Goal: Find specific fact: Find specific fact

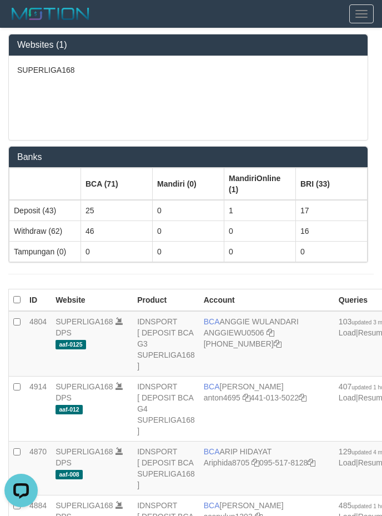
click at [84, 68] on p "SUPERLIGA168" at bounding box center [188, 69] width 342 height 11
click at [123, 135] on div "SUPERLIGA168" at bounding box center [188, 98] width 359 height 84
click at [133, 112] on div "SUPERLIGA168" at bounding box center [188, 98] width 359 height 84
click at [225, 123] on div "SUPERLIGA168" at bounding box center [188, 98] width 359 height 84
click at [213, 144] on div "Websites (1) SUPERLIGA168 Banks BCA (71) Mandiri (0) MandiriOnline (1) BRI (33)…" at bounding box center [191, 156] width 382 height 257
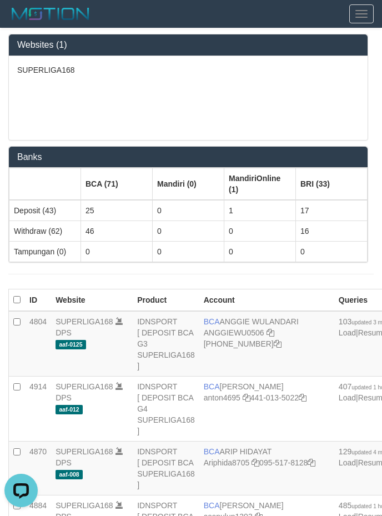
click at [223, 114] on div "SUPERLIGA168" at bounding box center [188, 98] width 359 height 84
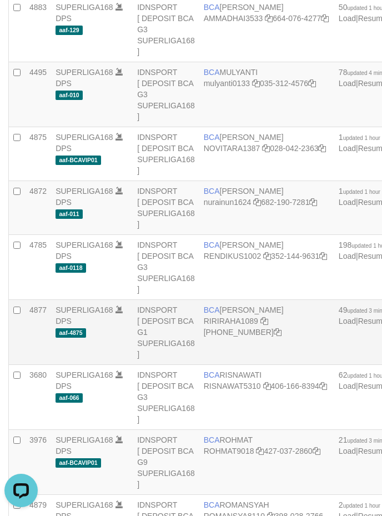
click at [245, 365] on td "BCA [PERSON_NAME] RIRIRAHA1089 [PHONE_NUMBER]" at bounding box center [266, 332] width 135 height 65
copy td "BCA [PERSON_NAME]"
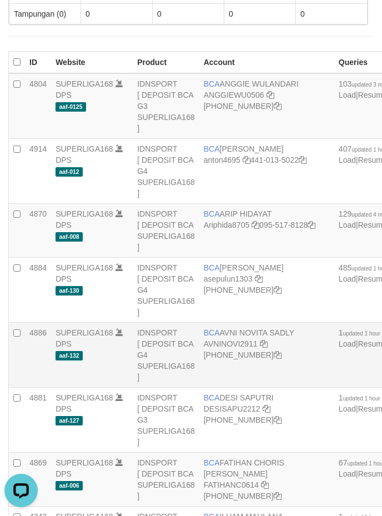
scroll to position [278, 0]
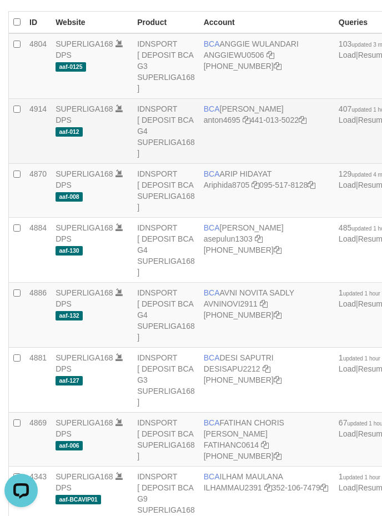
click at [107, 118] on td "SUPERLIGA168 DPS aaf-012" at bounding box center [92, 131] width 82 height 65
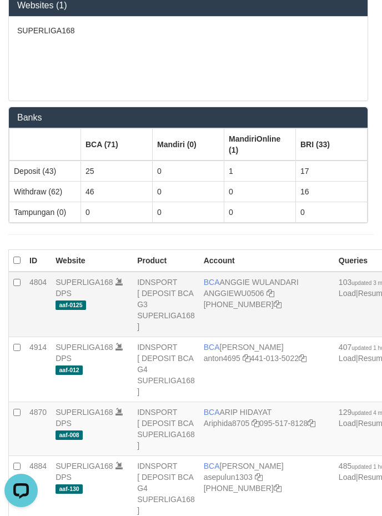
scroll to position [0, 0]
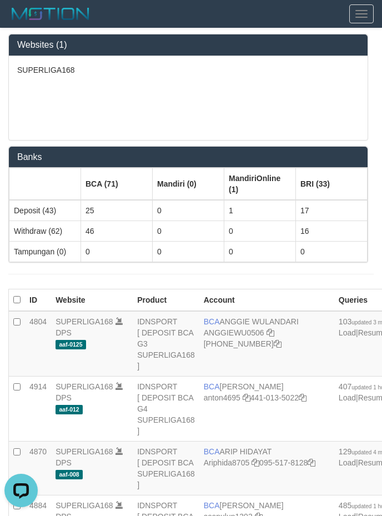
click at [188, 109] on div "SUPERLIGA168" at bounding box center [188, 98] width 359 height 84
click at [262, 94] on div "SUPERLIGA168" at bounding box center [188, 98] width 359 height 84
click at [178, 82] on div "SUPERLIGA168" at bounding box center [188, 98] width 359 height 84
click at [176, 107] on div "SUPERLIGA168" at bounding box center [188, 98] width 359 height 84
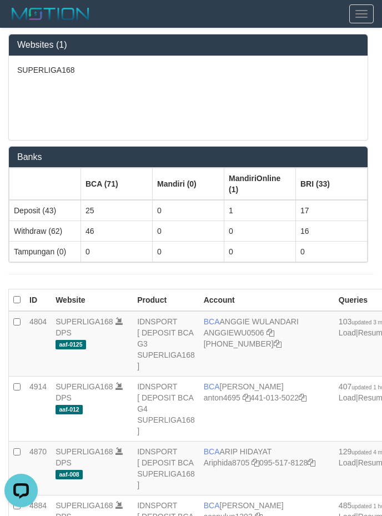
scroll to position [1103, 0]
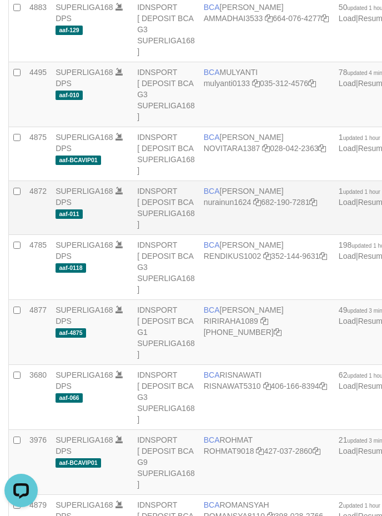
click at [218, 235] on td "BCA [PERSON_NAME] nurainun1624 682-190-7281" at bounding box center [266, 208] width 135 height 54
copy td "BCA [PERSON_NAME]"
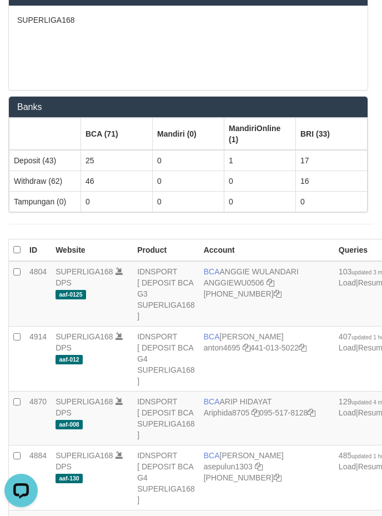
scroll to position [0, 0]
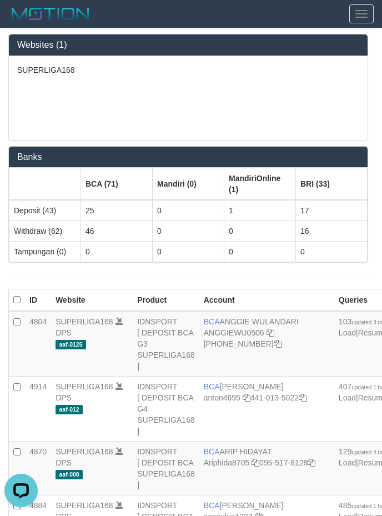
click at [191, 104] on div "SUPERLIGA168" at bounding box center [188, 98] width 359 height 84
click at [145, 110] on div "SUPERLIGA168" at bounding box center [188, 98] width 359 height 84
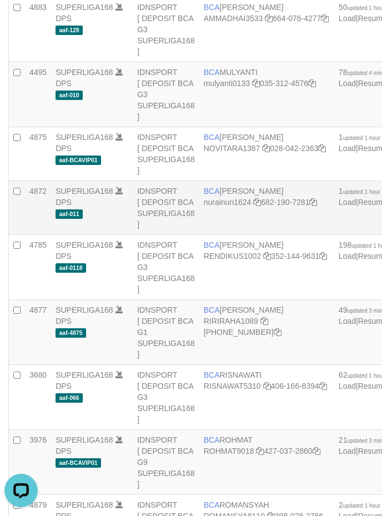
click at [232, 235] on td "BCA [PERSON_NAME] nurainun1624 682-190-7281" at bounding box center [266, 208] width 135 height 54
copy td "BCA [PERSON_NAME]"
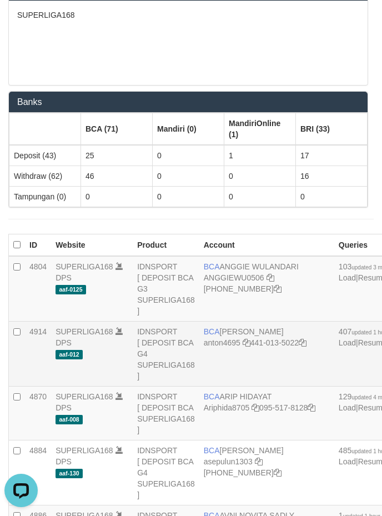
scroll to position [56, 0]
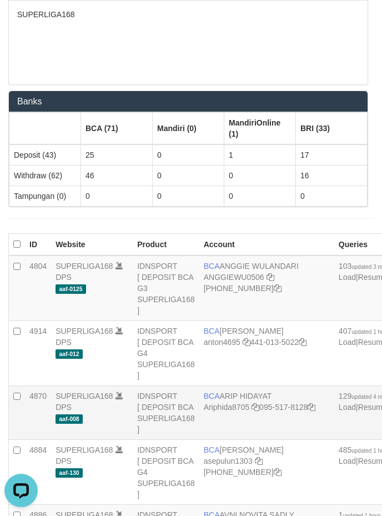
click at [240, 396] on td "BCA [PERSON_NAME] Ariphida8705 095-517-8128" at bounding box center [266, 413] width 135 height 54
copy td "BCA [PERSON_NAME]"
click at [207, 56] on div "SUPERLIGA168" at bounding box center [188, 43] width 359 height 84
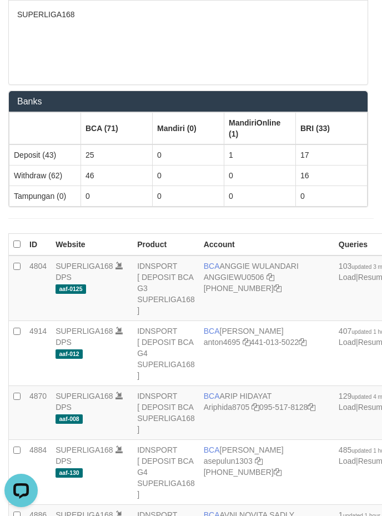
click at [128, 50] on div "SUPERLIGA168" at bounding box center [188, 43] width 359 height 84
click at [88, 71] on div "SUPERLIGA168" at bounding box center [188, 43] width 359 height 84
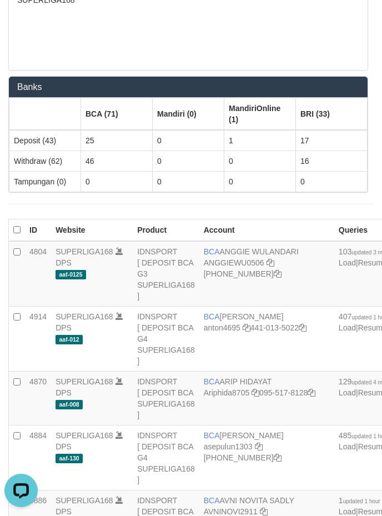
scroll to position [0, 0]
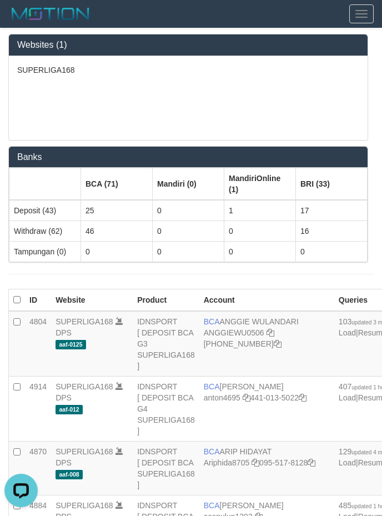
click at [180, 60] on div "SUPERLIGA168" at bounding box center [188, 98] width 359 height 84
drag, startPoint x: 166, startPoint y: 81, endPoint x: 173, endPoint y: 84, distance: 7.4
click at [173, 84] on div "SUPERLIGA168" at bounding box center [188, 98] width 359 height 84
click at [174, 84] on div "SUPERLIGA168" at bounding box center [188, 98] width 359 height 84
click at [205, 97] on div "SUPERLIGA168" at bounding box center [188, 98] width 359 height 84
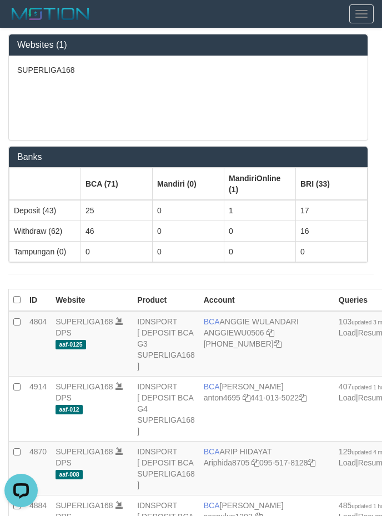
click at [208, 63] on div "SUPERLIGA168" at bounding box center [188, 98] width 359 height 84
click at [239, 95] on div "SUPERLIGA168" at bounding box center [188, 98] width 359 height 84
click at [99, 78] on div "SUPERLIGA168" at bounding box center [188, 98] width 359 height 84
click at [257, 89] on div "SUPERLIGA168" at bounding box center [188, 98] width 359 height 84
click at [164, 91] on div "SUPERLIGA168" at bounding box center [188, 98] width 359 height 84
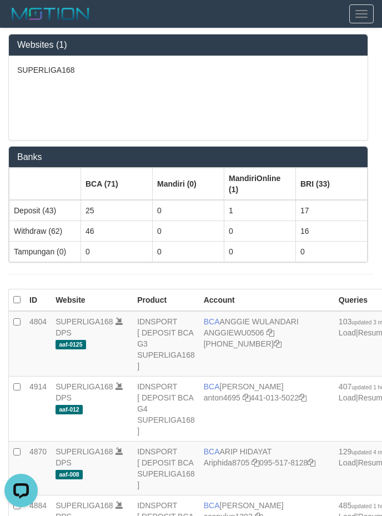
click at [164, 91] on div "SUPERLIGA168" at bounding box center [188, 98] width 359 height 84
click at [48, 92] on div "SUPERLIGA168" at bounding box center [188, 98] width 359 height 84
click at [63, 84] on div "SUPERLIGA168" at bounding box center [188, 98] width 359 height 84
click at [207, 83] on div "SUPERLIGA168" at bounding box center [188, 98] width 359 height 84
click at [236, 98] on div "SUPERLIGA168" at bounding box center [188, 98] width 359 height 84
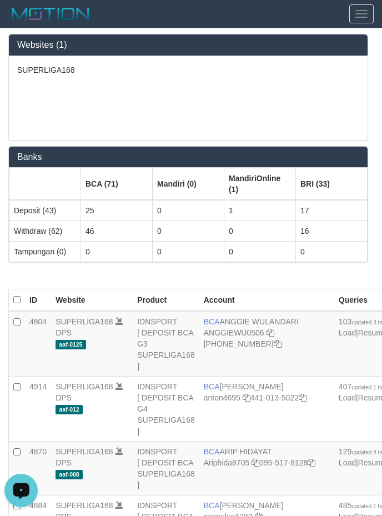
click at [138, 81] on div "SUPERLIGA168" at bounding box center [188, 98] width 359 height 84
click at [253, 103] on div "SUPERLIGA168" at bounding box center [188, 98] width 359 height 84
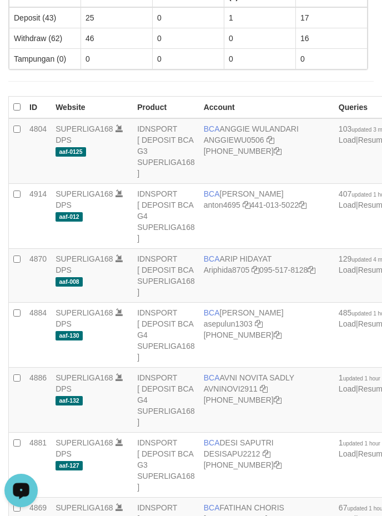
scroll to position [228, 0]
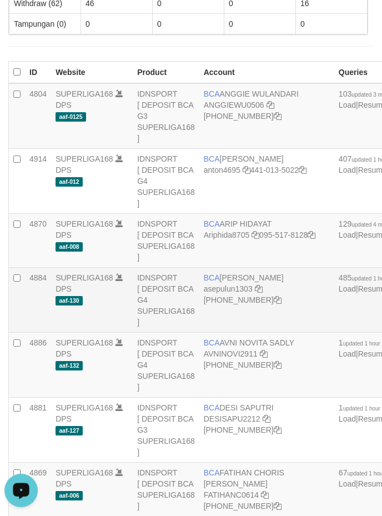
click at [229, 302] on td "BCA [PERSON_NAME] asepulun1303 [PHONE_NUMBER]" at bounding box center [266, 300] width 135 height 65
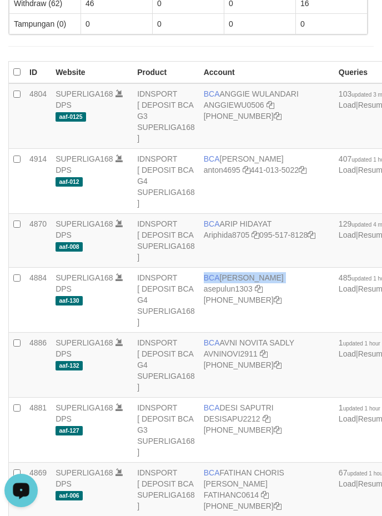
copy td "BCA [PERSON_NAME]"
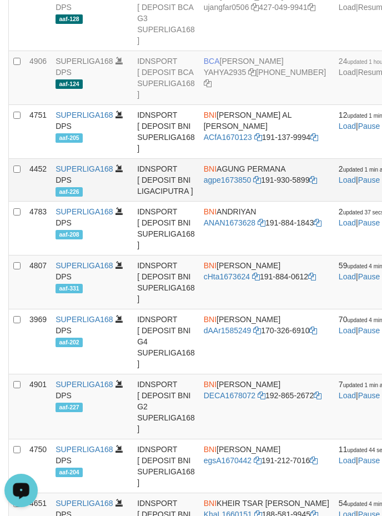
click at [236, 202] on td "BNI [PERSON_NAME] agpe1673850 191-930-5899" at bounding box center [266, 180] width 135 height 43
copy td "BNI [PERSON_NAME]"
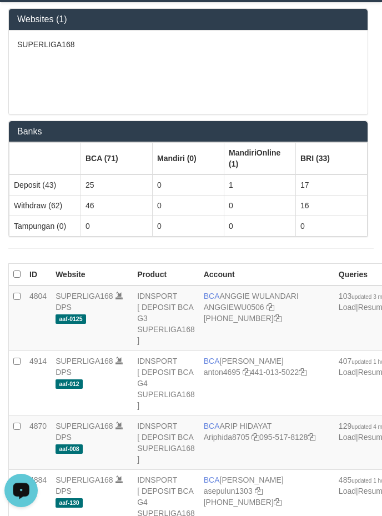
scroll to position [0, 0]
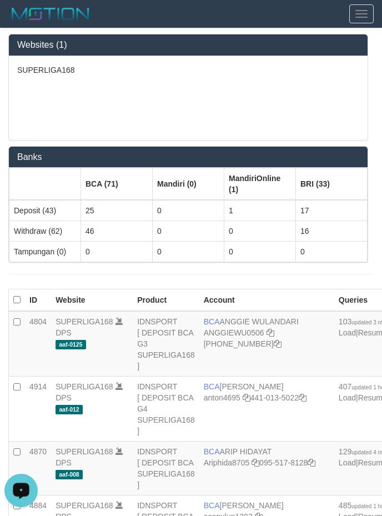
click at [250, 97] on div "SUPERLIGA168" at bounding box center [188, 98] width 359 height 84
click at [250, 107] on div "SUPERLIGA168" at bounding box center [188, 98] width 359 height 84
click at [224, 120] on div "SUPERLIGA168" at bounding box center [188, 98] width 359 height 84
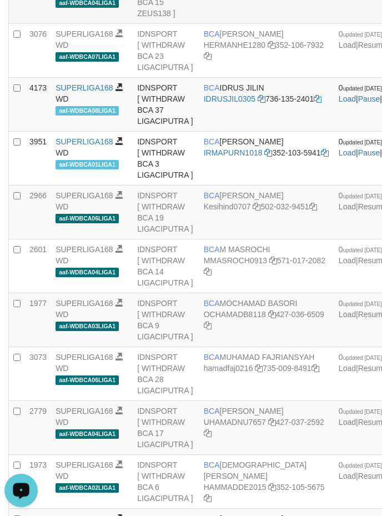
scroll to position [194, 0]
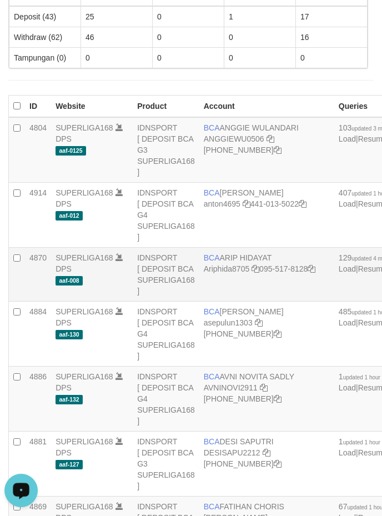
click at [242, 248] on td "BCA [PERSON_NAME] Ariphida8705 095-517-8128" at bounding box center [266, 275] width 135 height 54
copy td "BCA [PERSON_NAME]"
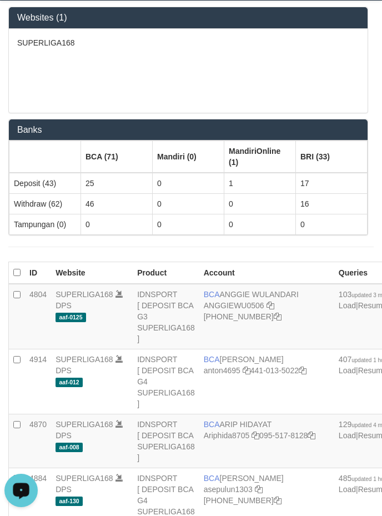
scroll to position [0, 0]
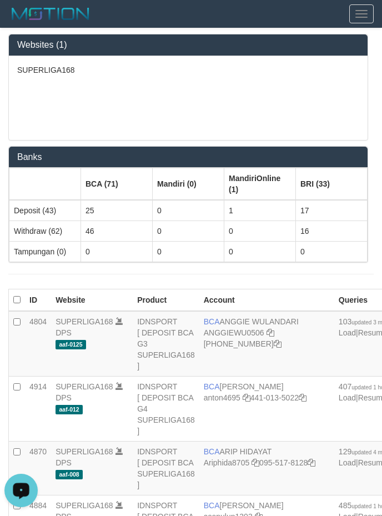
click at [218, 104] on div "SUPERLIGA168" at bounding box center [188, 98] width 359 height 84
click at [62, 88] on div "SUPERLIGA168" at bounding box center [188, 98] width 359 height 84
click at [42, 108] on div "SUPERLIGA168" at bounding box center [188, 98] width 359 height 84
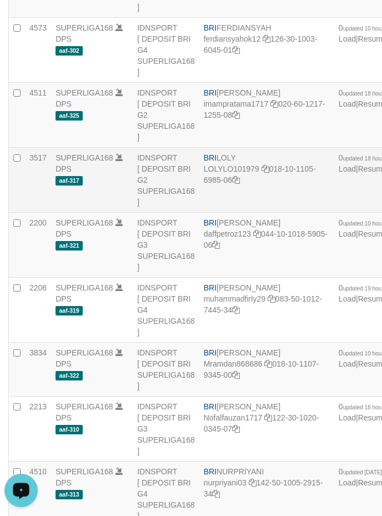
click at [216, 162] on span "BRI" at bounding box center [210, 157] width 13 height 9
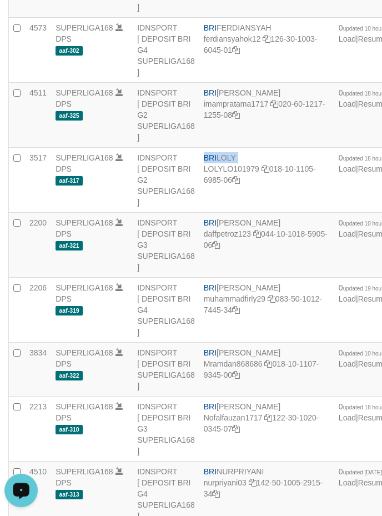
copy td "BRI LOLY"
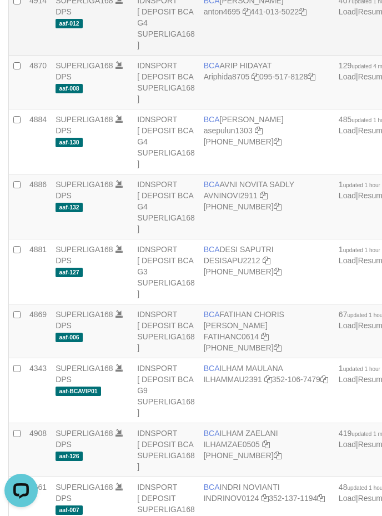
scroll to position [2811, 0]
